Goal: Complete application form: Complete application form

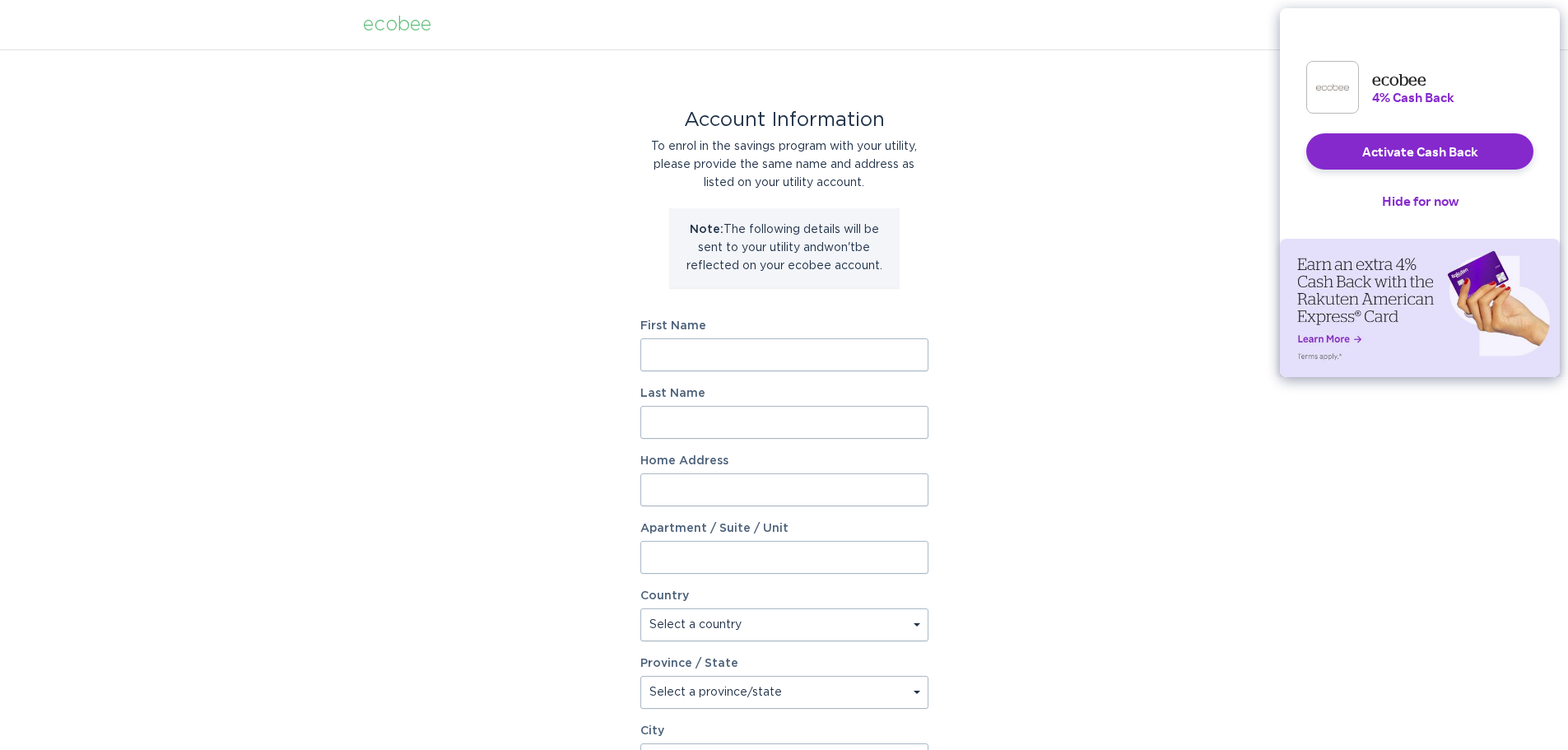
click at [782, 348] on input "First Name" at bounding box center [785, 355] width 288 height 33
type input "Sandeep"
type input "Kumar"
type input "21 Baldwin Ct"
select select "US"
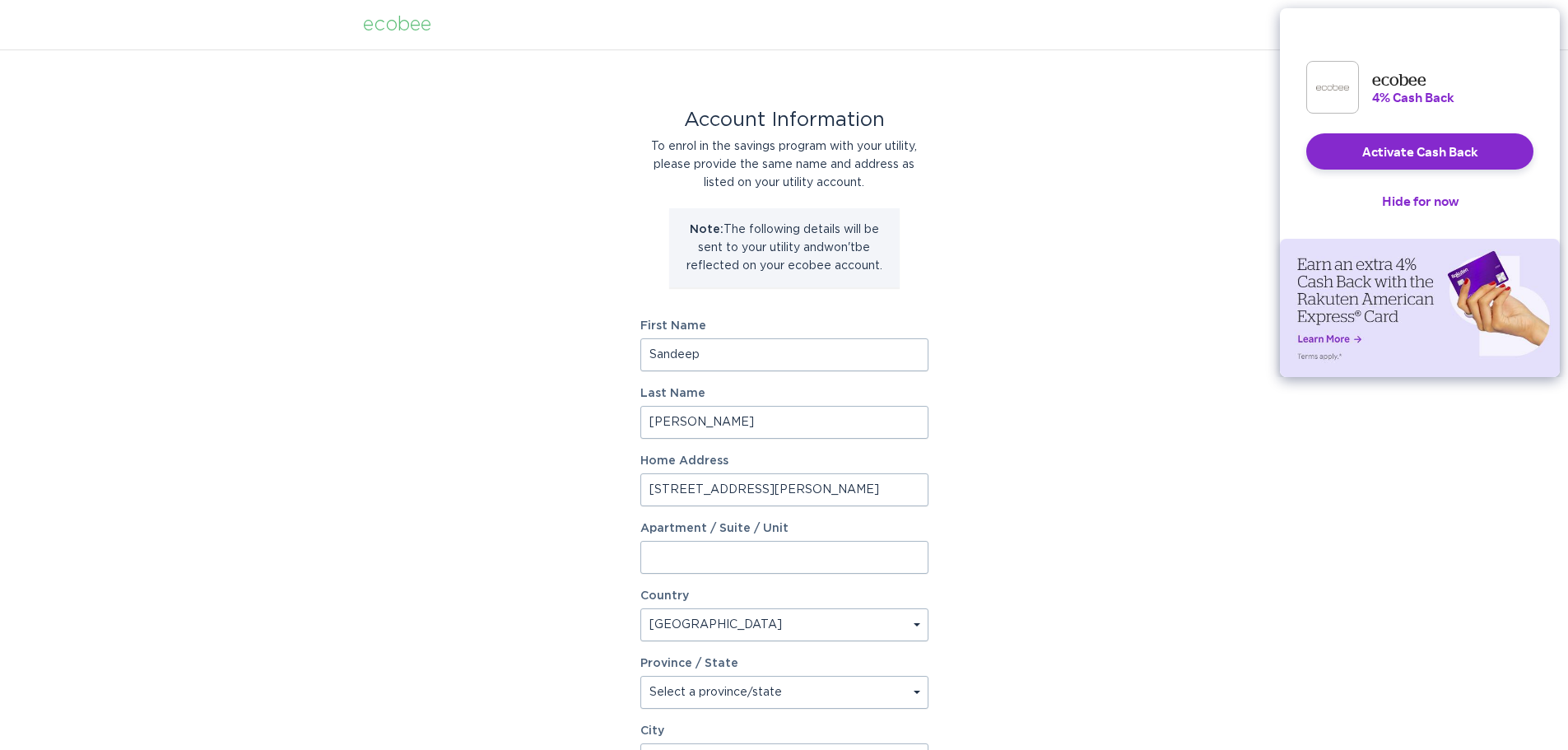
type input "Medford"
type input "08055"
select select "NJ"
drag, startPoint x: 755, startPoint y: 494, endPoint x: 530, endPoint y: 487, distance: 225.1
click at [530, 487] on div "Account Information To enrol in the savings program with your utility, please p…" at bounding box center [784, 504] width 1568 height 910
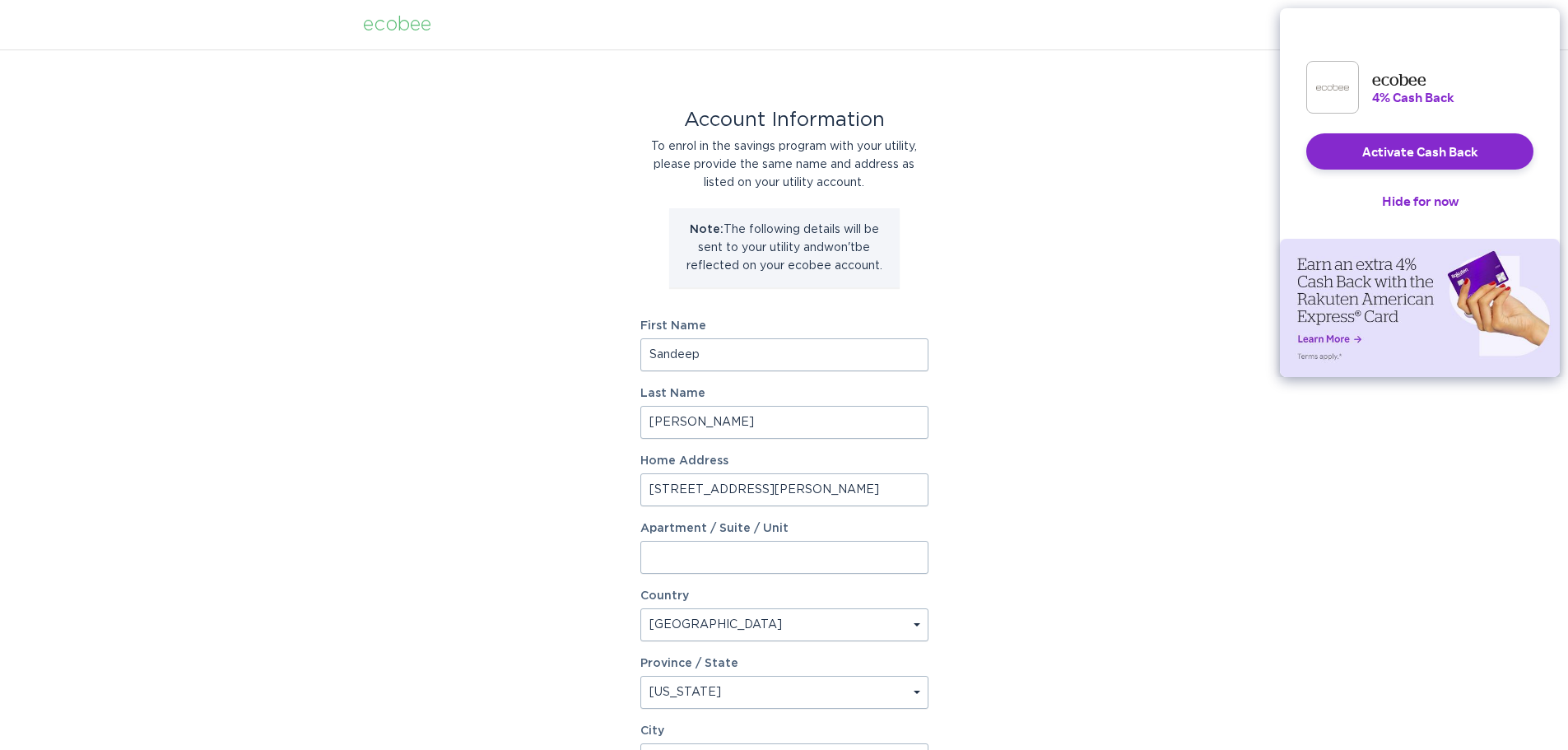
type input "5105 donatello dr"
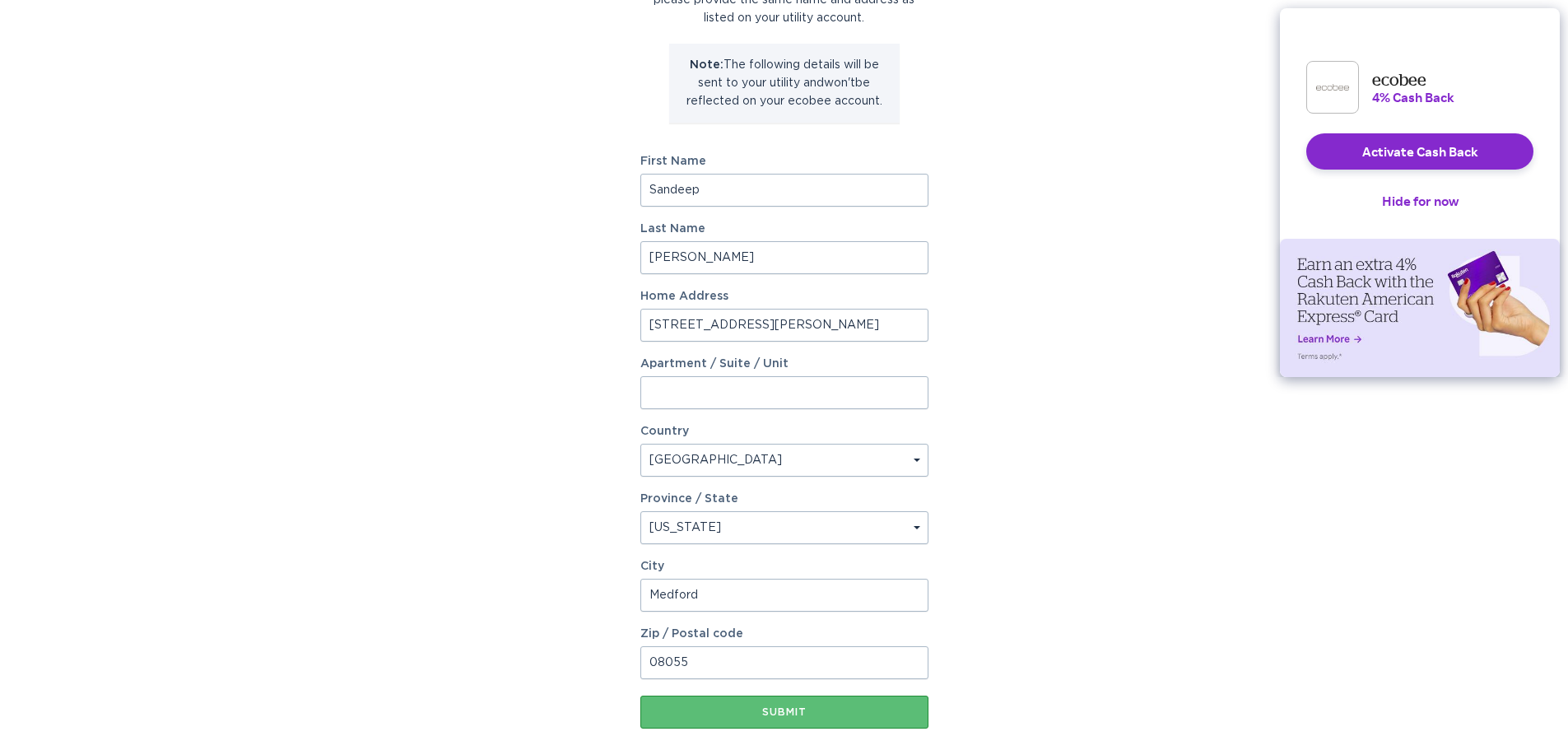
scroll to position [247, 0]
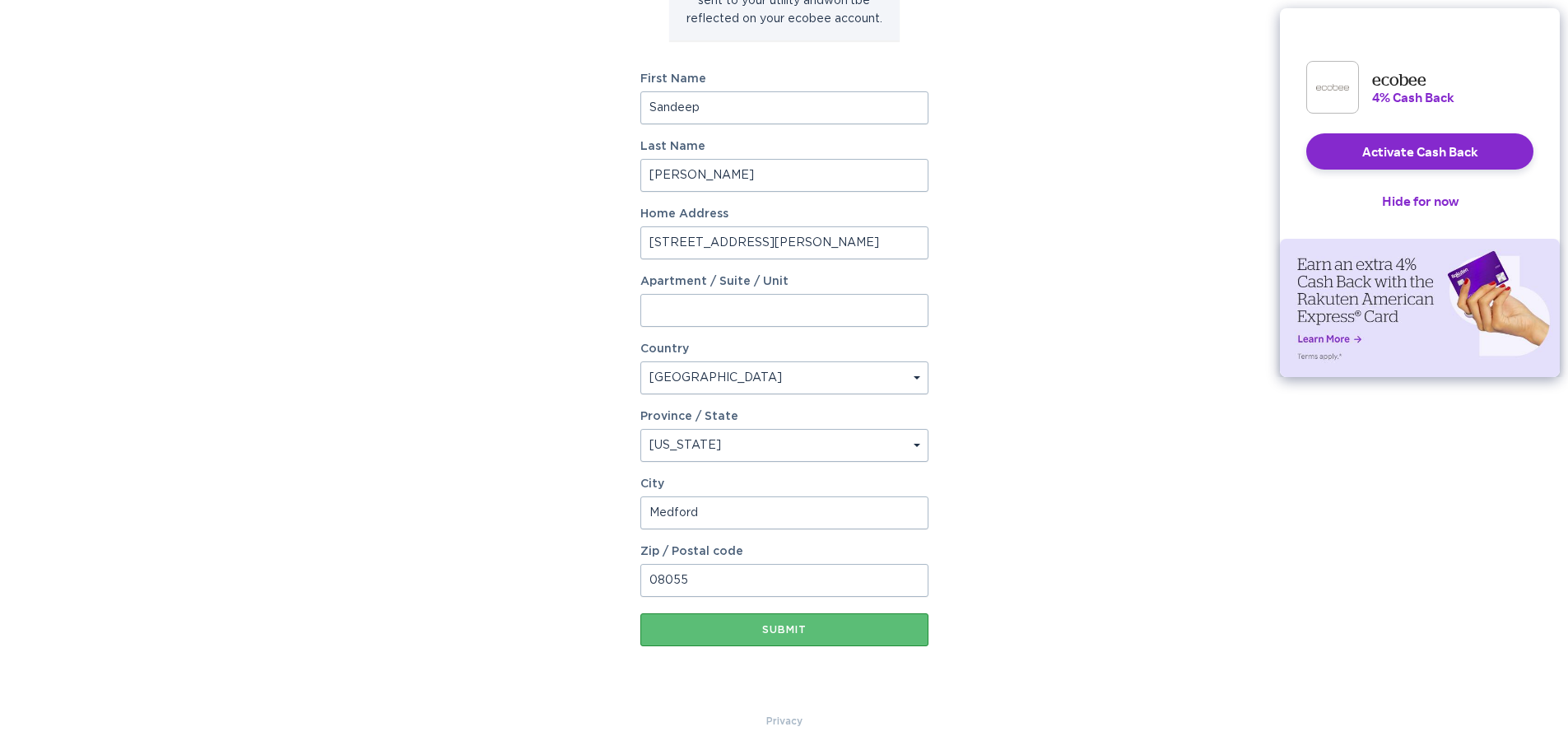
drag, startPoint x: 731, startPoint y: 521, endPoint x: 552, endPoint y: 522, distance: 179.0
click at [552, 522] on div "Account Information To enrol in the savings program with your utility, please p…" at bounding box center [784, 257] width 1568 height 910
type input "08540"
click at [725, 505] on input "City" at bounding box center [785, 513] width 288 height 33
type input "Princeton"
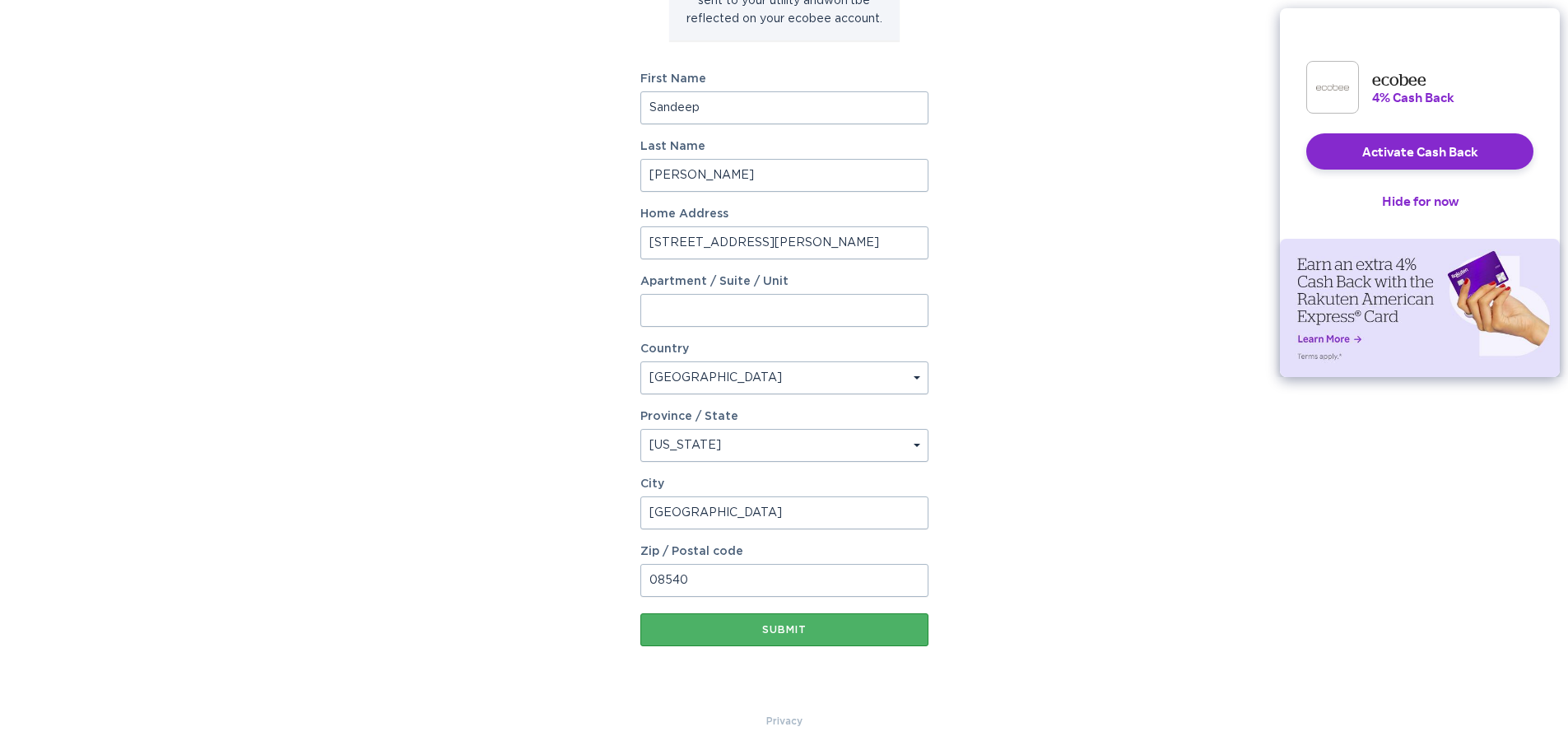
click at [723, 628] on div "Submit" at bounding box center [785, 630] width 272 height 10
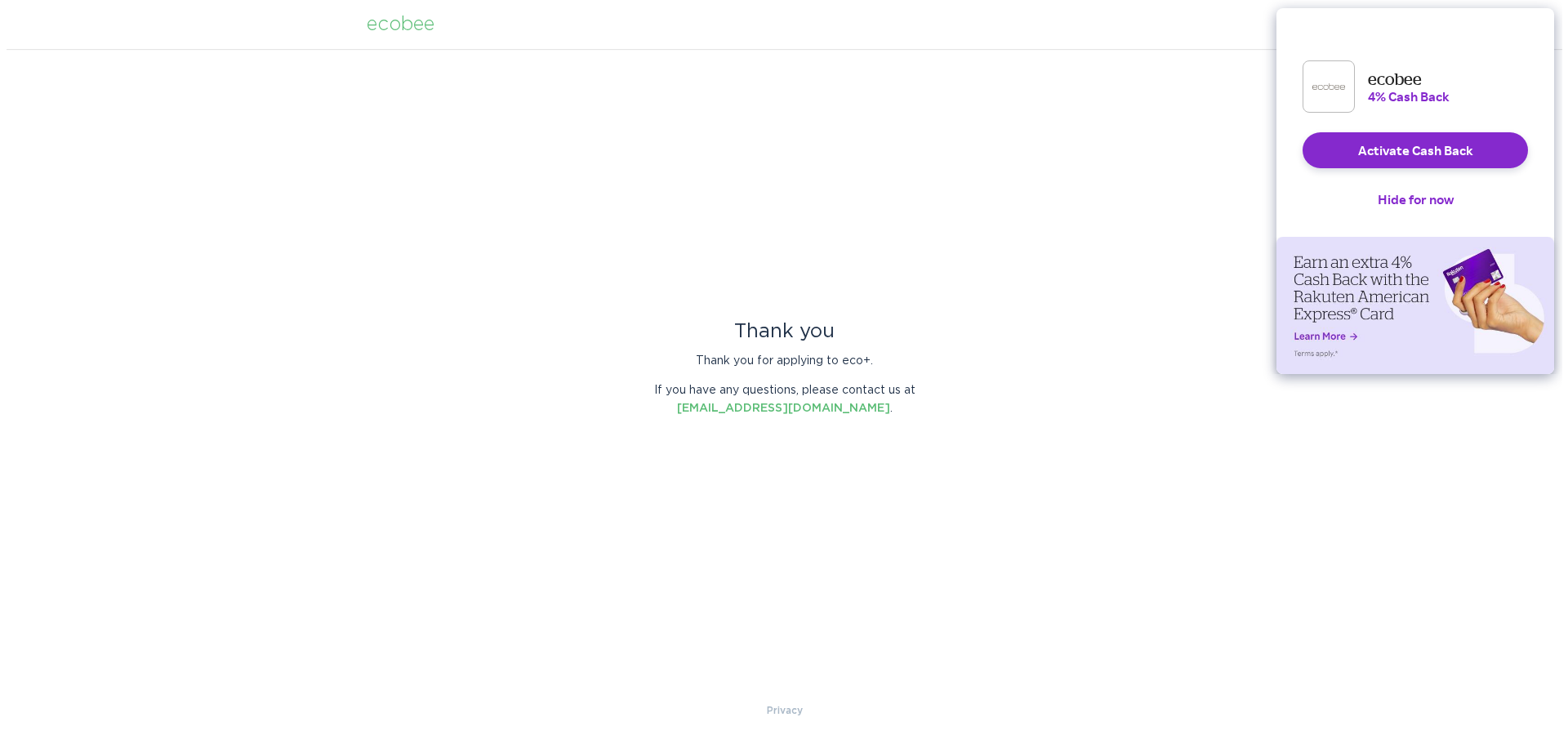
scroll to position [0, 0]
